Goal: Find contact information: Find contact information

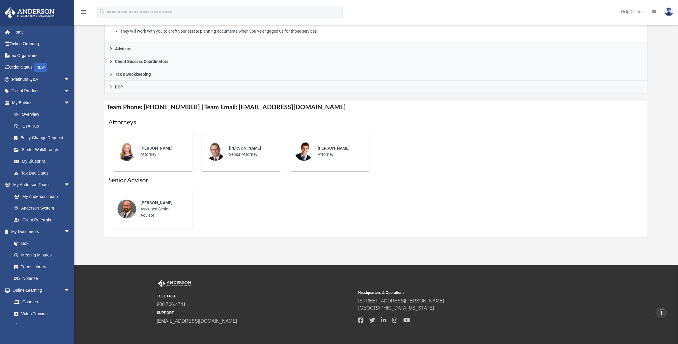
scroll to position [96, 0]
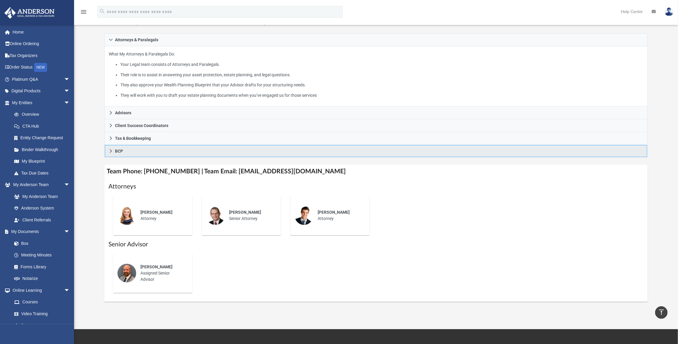
click at [110, 150] on icon at bounding box center [111, 151] width 4 height 4
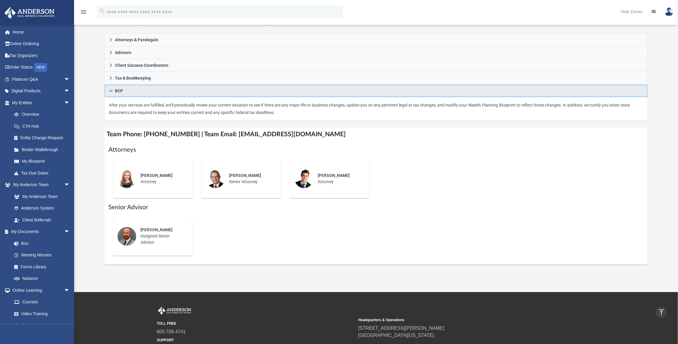
click at [112, 89] on icon at bounding box center [111, 91] width 4 height 4
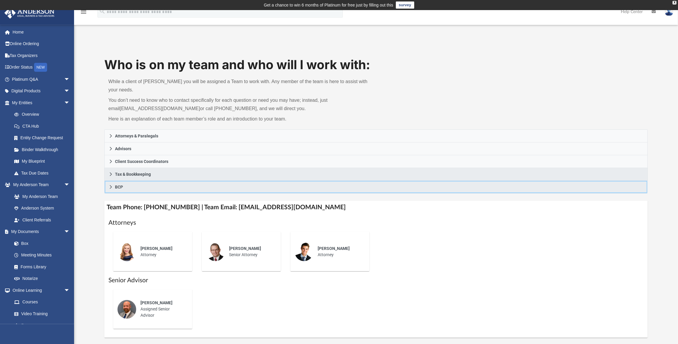
scroll to position [0, 0]
click at [112, 172] on icon at bounding box center [111, 174] width 4 height 4
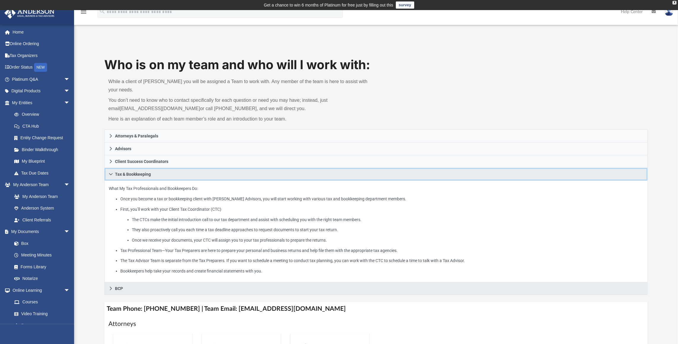
click at [109, 172] on icon at bounding box center [111, 174] width 4 height 4
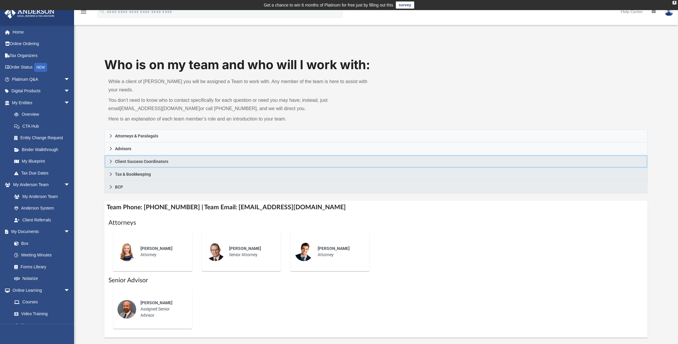
click at [112, 160] on icon at bounding box center [111, 161] width 4 height 4
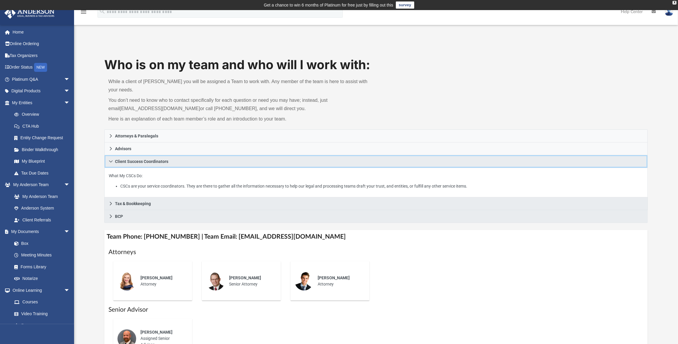
click at [112, 160] on icon at bounding box center [111, 161] width 4 height 2
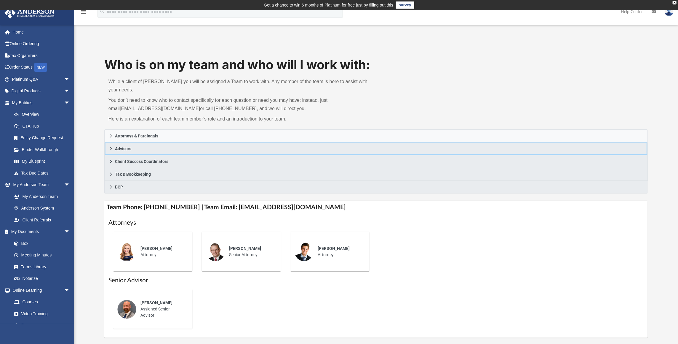
click at [110, 149] on icon at bounding box center [111, 148] width 4 height 4
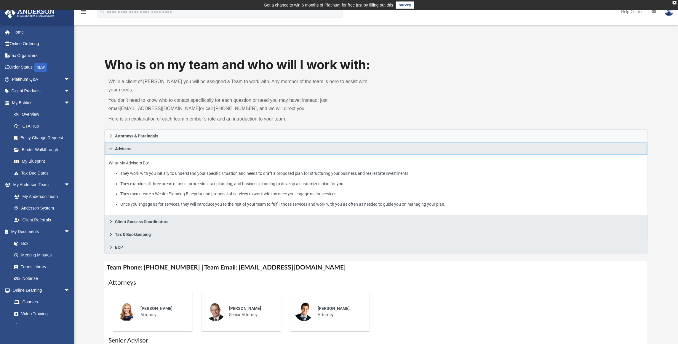
click at [110, 148] on icon at bounding box center [111, 148] width 4 height 4
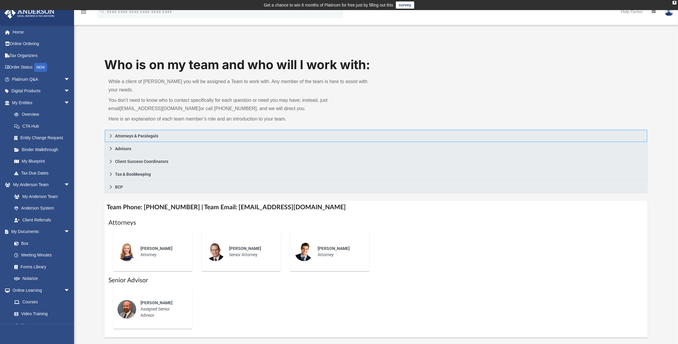
click at [111, 135] on icon at bounding box center [111, 136] width 4 height 4
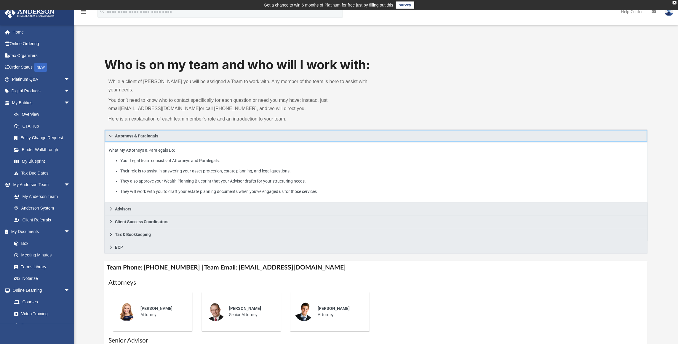
click at [111, 135] on icon at bounding box center [111, 136] width 4 height 4
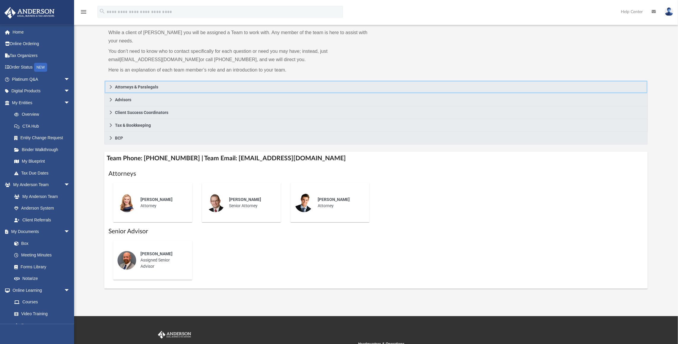
scroll to position [64, 0]
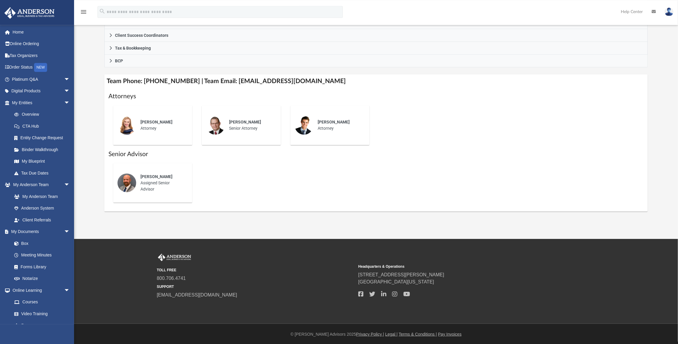
scroll to position [187, 0]
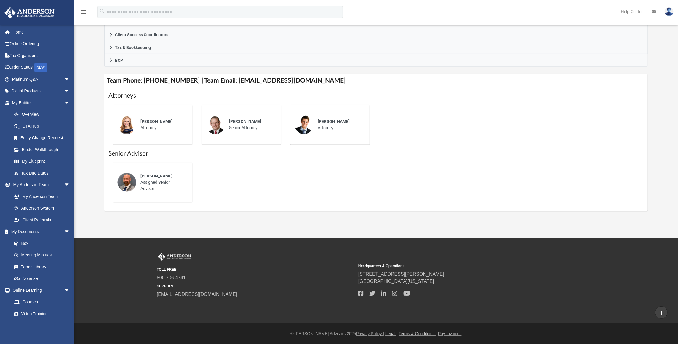
drag, startPoint x: 141, startPoint y: 121, endPoint x: 179, endPoint y: 120, distance: 38.5
click at [179, 120] on div "[PERSON_NAME]" at bounding box center [163, 121] width 44 height 6
copy span "[PERSON_NAME]"
click at [255, 188] on div "[PERSON_NAME] Assigned Senior Advisor" at bounding box center [376, 182] width 535 height 49
drag, startPoint x: 261, startPoint y: 121, endPoint x: 231, endPoint y: 127, distance: 30.9
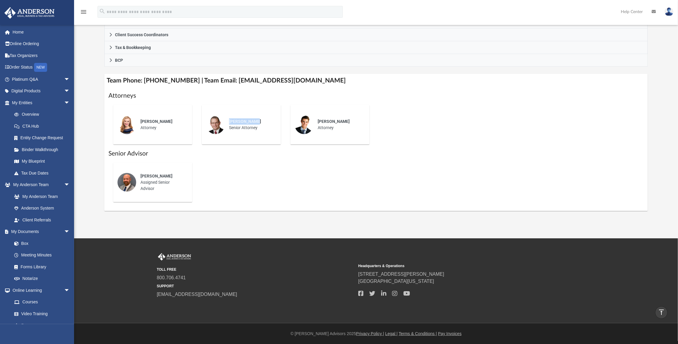
click at [229, 123] on div "[PERSON_NAME]" at bounding box center [251, 121] width 44 height 6
copy span "[PERSON_NAME]"
click at [330, 122] on span "[PERSON_NAME]" at bounding box center [334, 121] width 32 height 5
drag, startPoint x: 316, startPoint y: 119, endPoint x: 348, endPoint y: 120, distance: 32.0
click at [348, 120] on div "[PERSON_NAME] Attorney" at bounding box center [340, 124] width 52 height 21
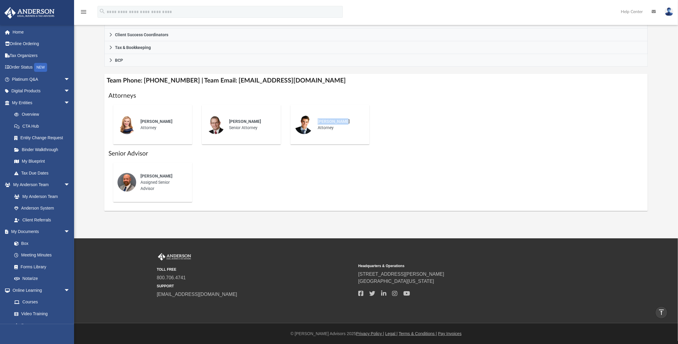
copy span "[PERSON_NAME]"
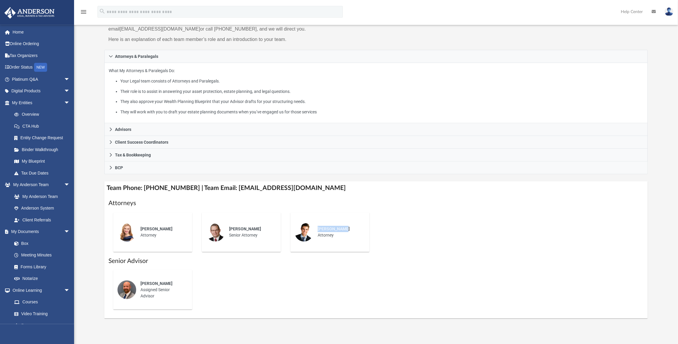
scroll to position [91, 0]
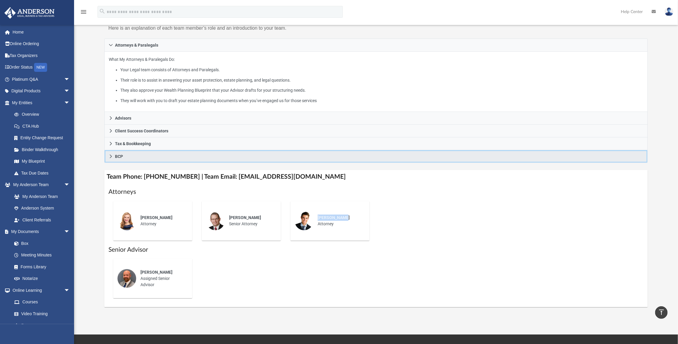
click at [110, 156] on icon at bounding box center [111, 156] width 4 height 4
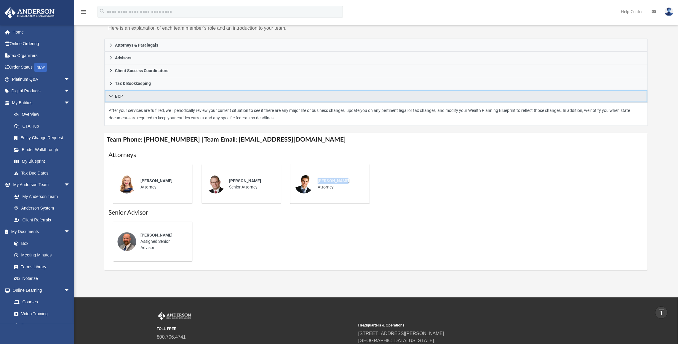
click at [112, 96] on icon at bounding box center [111, 96] width 4 height 4
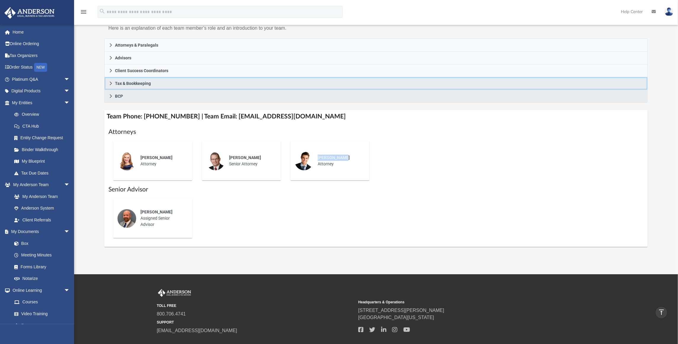
click at [112, 84] on icon at bounding box center [111, 83] width 4 height 4
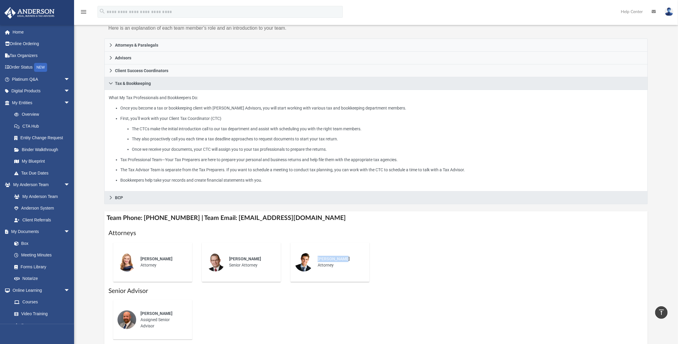
drag, startPoint x: 143, startPoint y: 106, endPoint x: 198, endPoint y: 114, distance: 55.5
click at [204, 114] on ul "Once you become a tax or bookkeeping client with [PERSON_NAME] Advisors, you wi…" at bounding box center [376, 143] width 535 height 79
drag, startPoint x: 173, startPoint y: 114, endPoint x: 223, endPoint y: 119, distance: 50.0
click at [223, 119] on li "First, you’ll work with your Client Tax Coordinator (CTC) The CTCs make the ini…" at bounding box center [381, 134] width 523 height 38
drag, startPoint x: 134, startPoint y: 129, endPoint x: 245, endPoint y: 130, distance: 110.9
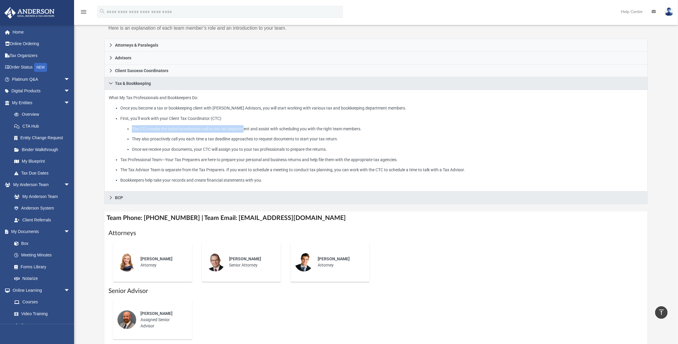
click at [245, 130] on li "The CTCs make the initial introduction call to our tax department and assist wi…" at bounding box center [388, 128] width 512 height 7
click at [113, 82] on icon at bounding box center [111, 83] width 4 height 4
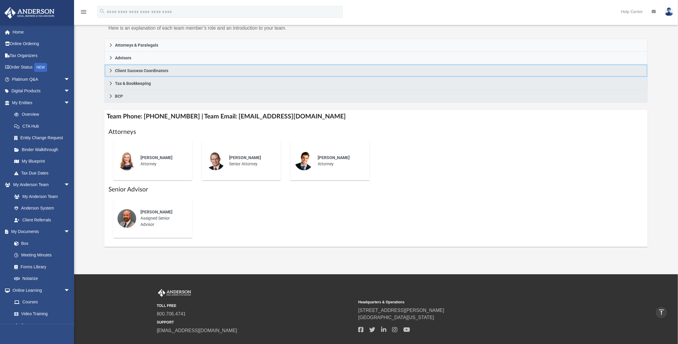
click at [111, 69] on icon at bounding box center [111, 70] width 4 height 4
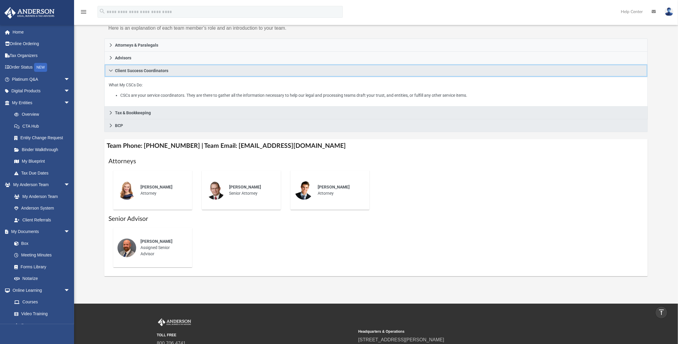
click at [111, 69] on icon at bounding box center [111, 70] width 4 height 4
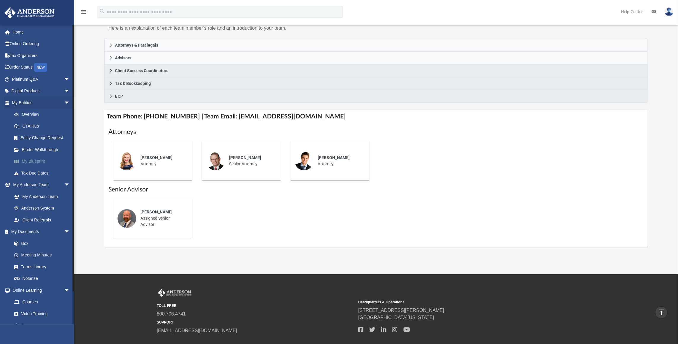
click at [39, 157] on link "My Blueprint" at bounding box center [43, 161] width 71 height 12
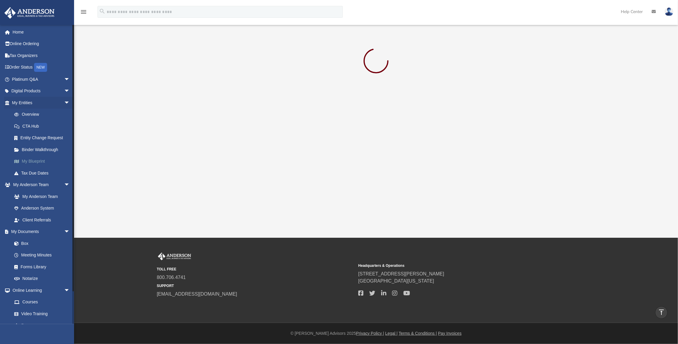
scroll to position [10, 0]
